Goal: Transaction & Acquisition: Book appointment/travel/reservation

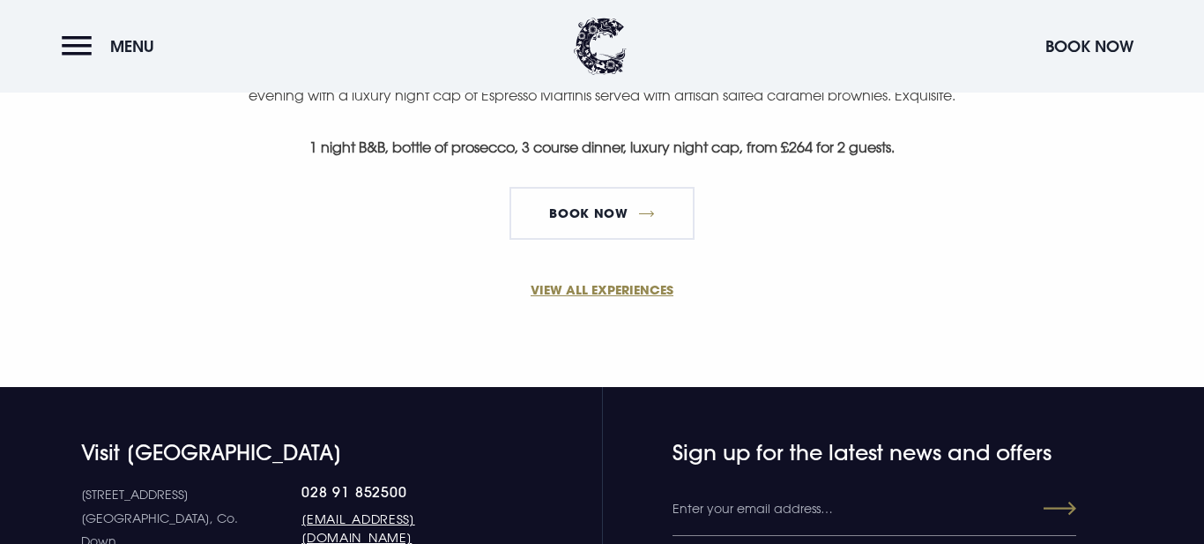
scroll to position [1341, 0]
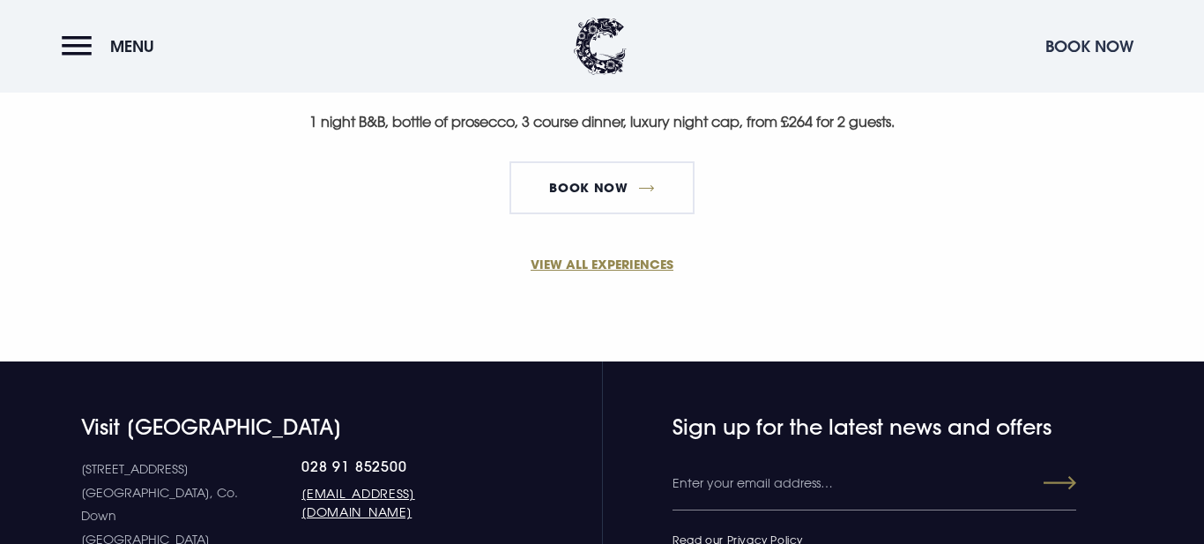
click at [1069, 41] on button "Book Now" at bounding box center [1089, 46] width 106 height 38
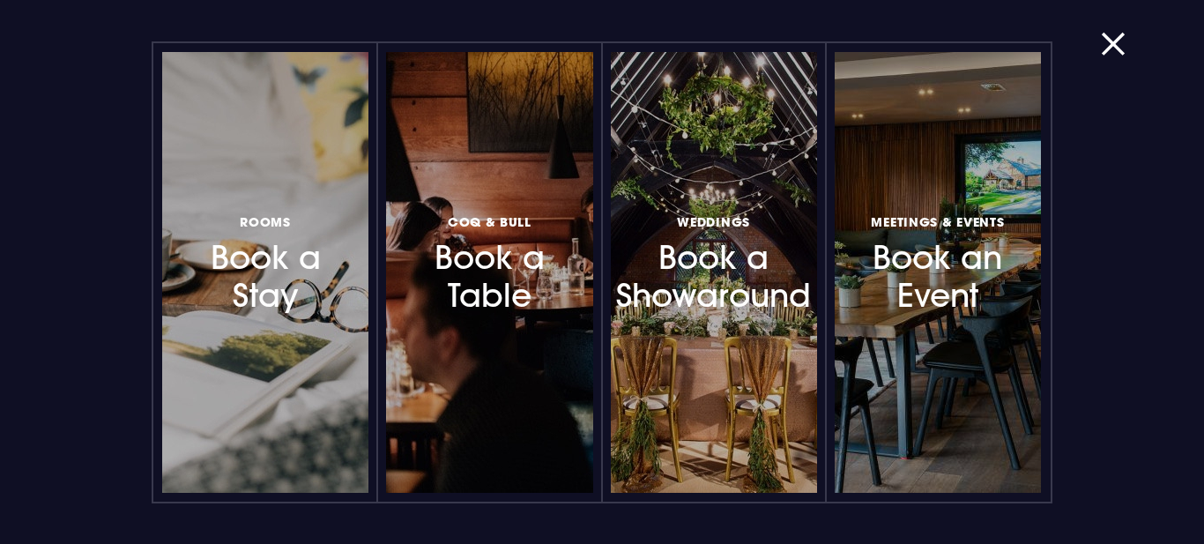
scroll to position [1776, 0]
click at [1110, 42] on button "button" at bounding box center [1124, 44] width 46 height 18
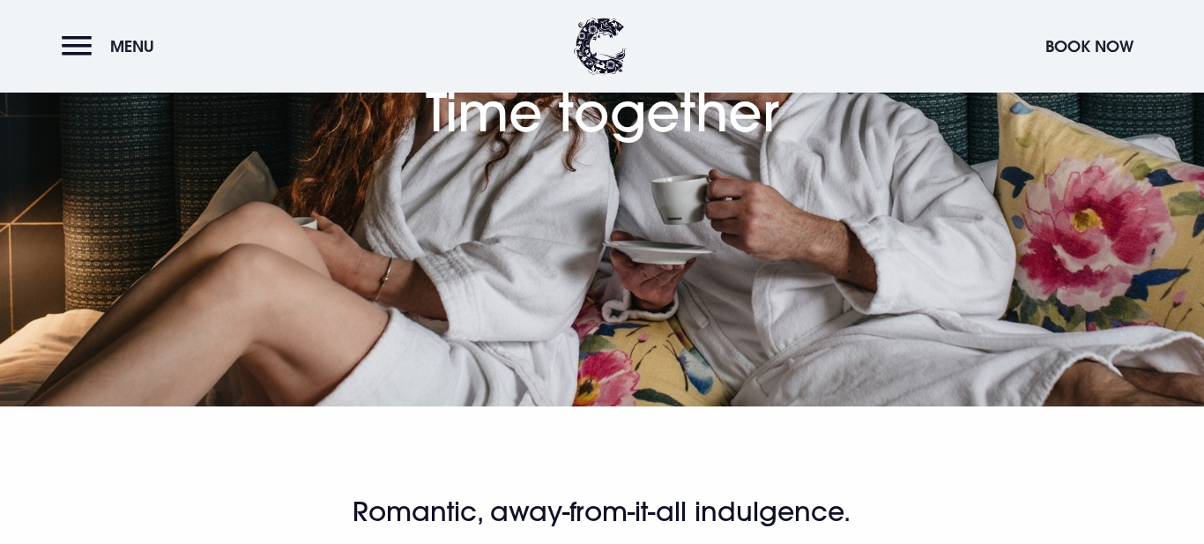
scroll to position [130, 0]
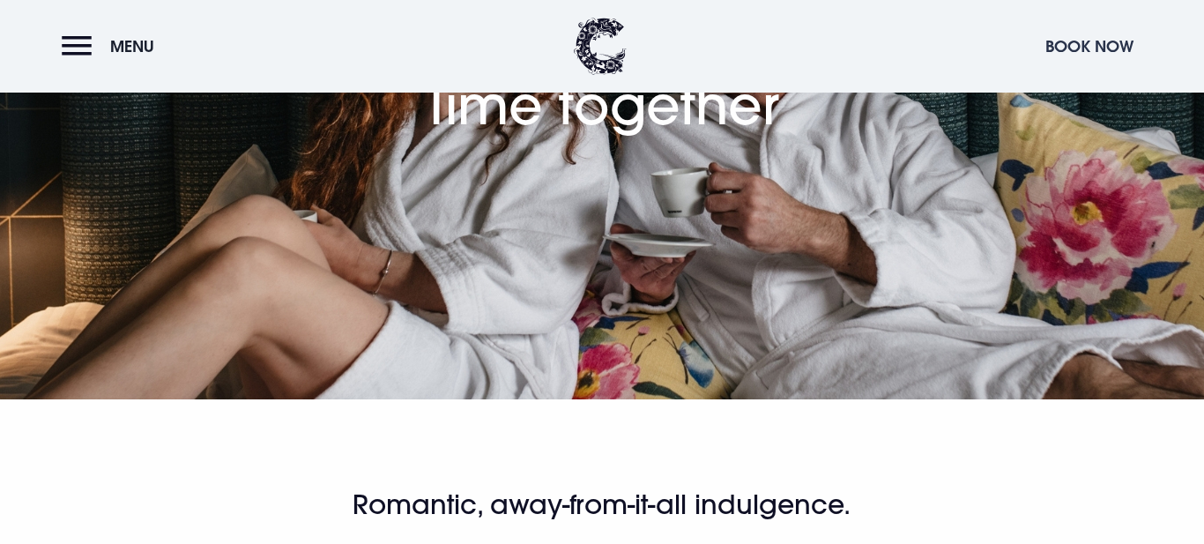
click at [1067, 45] on button "Book Now" at bounding box center [1089, 46] width 106 height 38
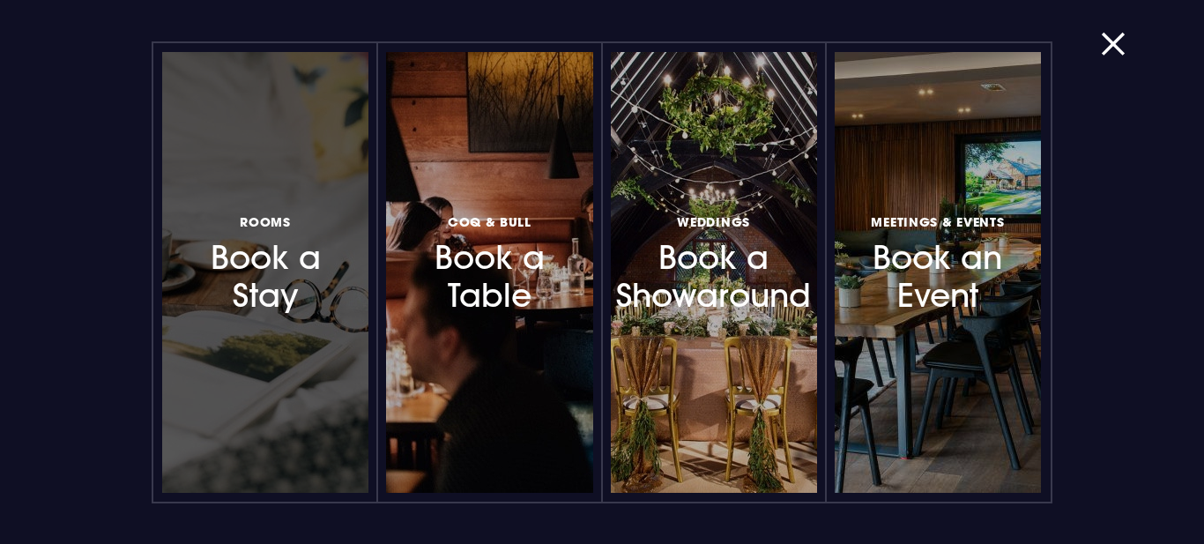
click at [319, 273] on h3 "Rooms Book a Stay" at bounding box center [265, 263] width 139 height 105
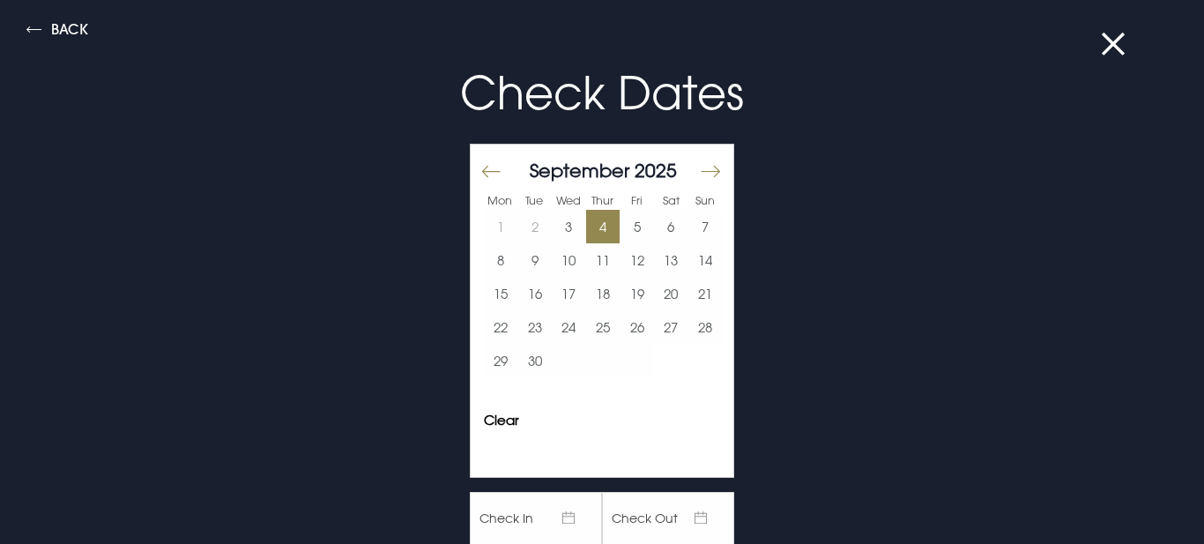
click at [603, 229] on button "4" at bounding box center [603, 226] width 34 height 33
click at [634, 223] on button "5" at bounding box center [637, 226] width 34 height 33
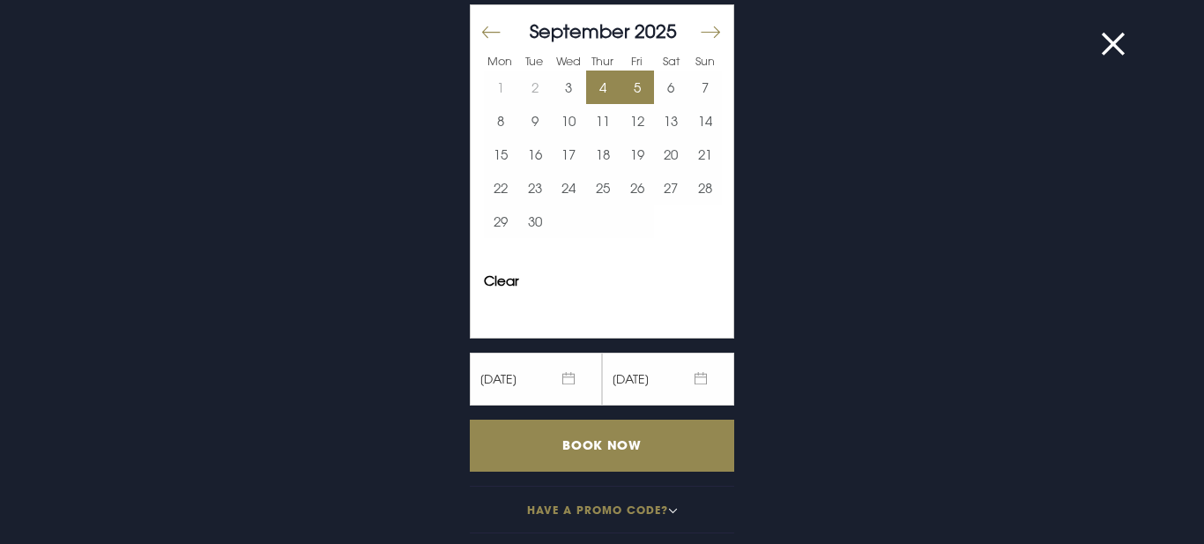
scroll to position [146, 0]
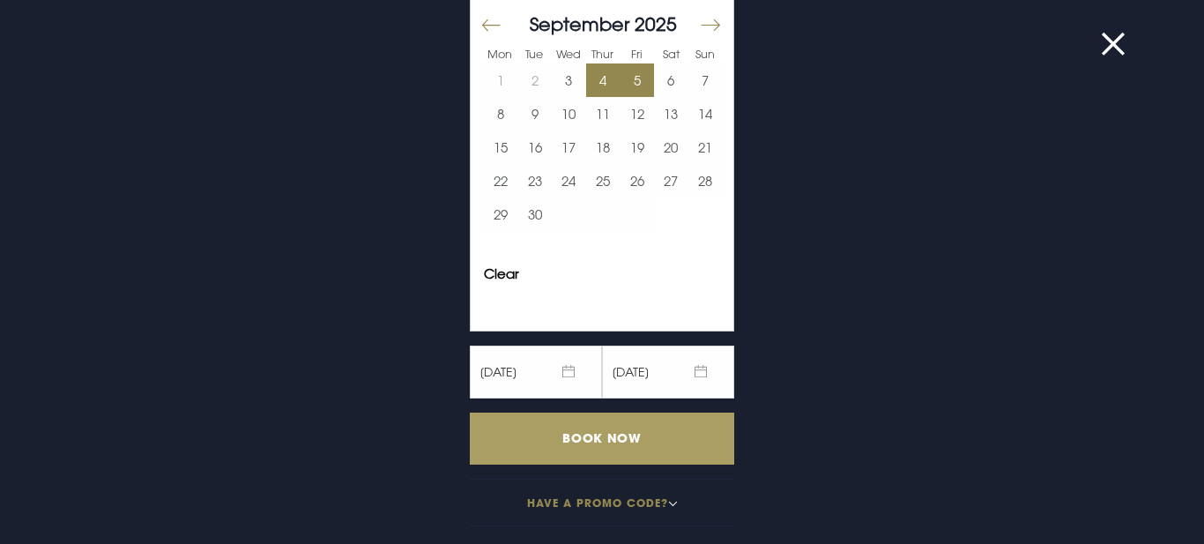
click at [623, 436] on input "Book Now" at bounding box center [602, 438] width 264 height 52
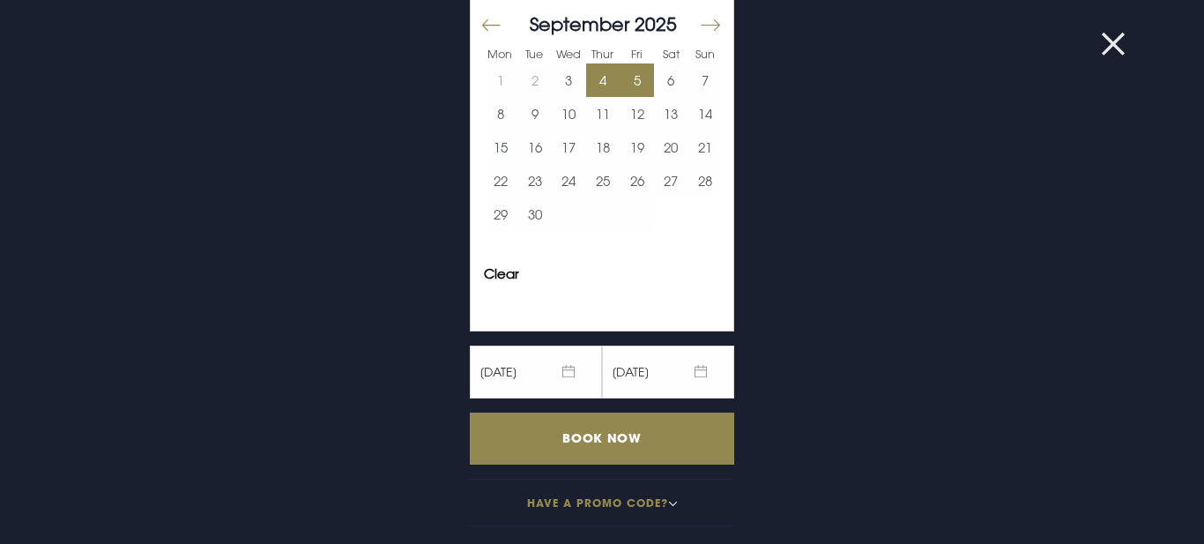
click at [1117, 41] on button at bounding box center [1124, 44] width 46 height 18
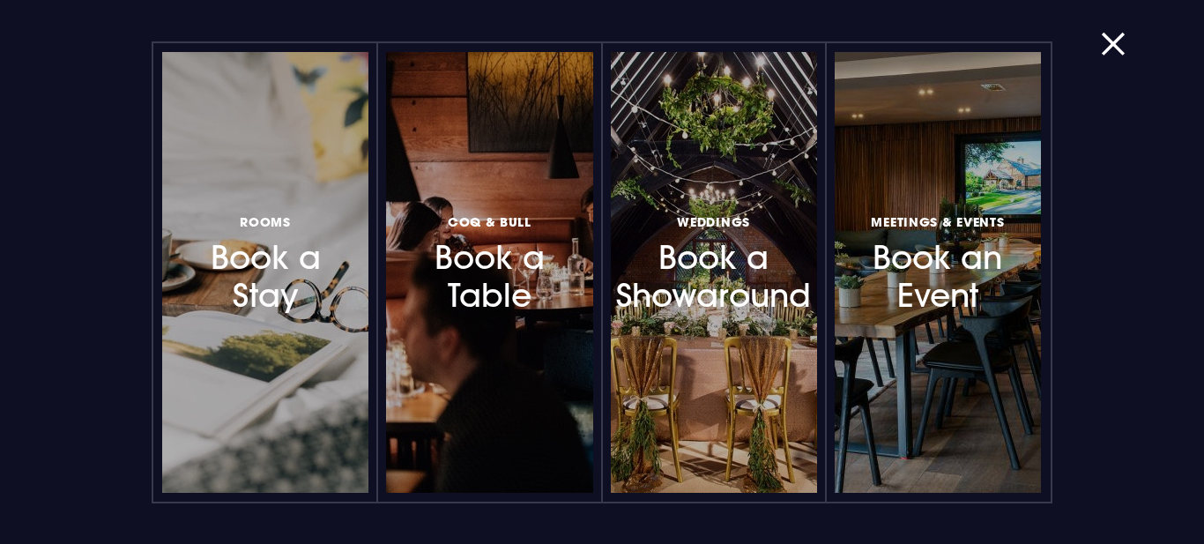
scroll to position [824, 0]
click at [1113, 48] on button "button" at bounding box center [1124, 44] width 46 height 18
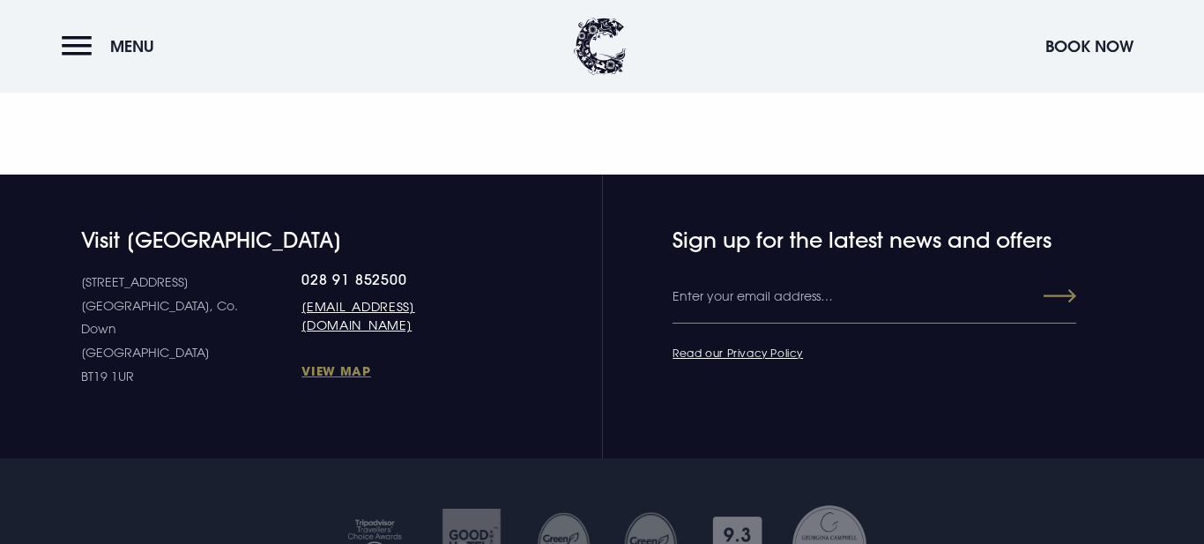
scroll to position [1536, 0]
